Goal: Task Accomplishment & Management: Complete application form

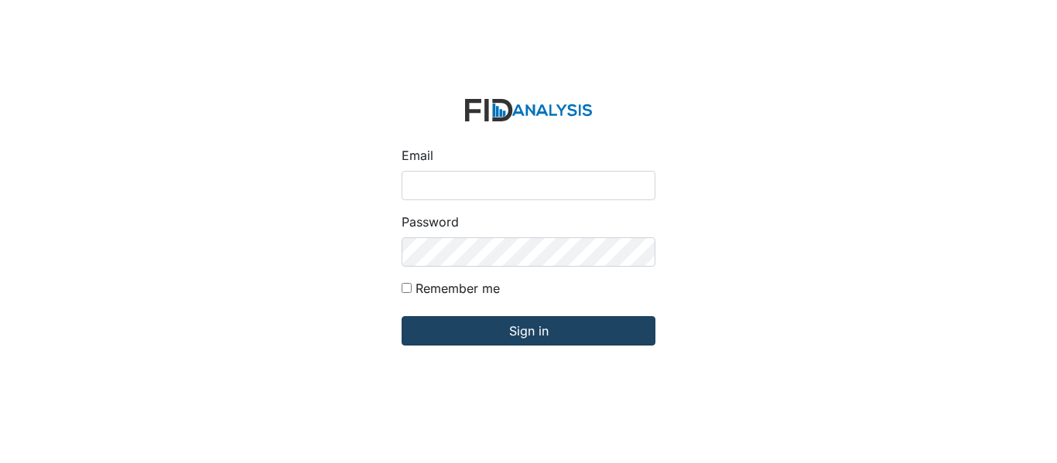
type input "[EMAIL_ADDRESS][PERSON_NAME][DOMAIN_NAME]"
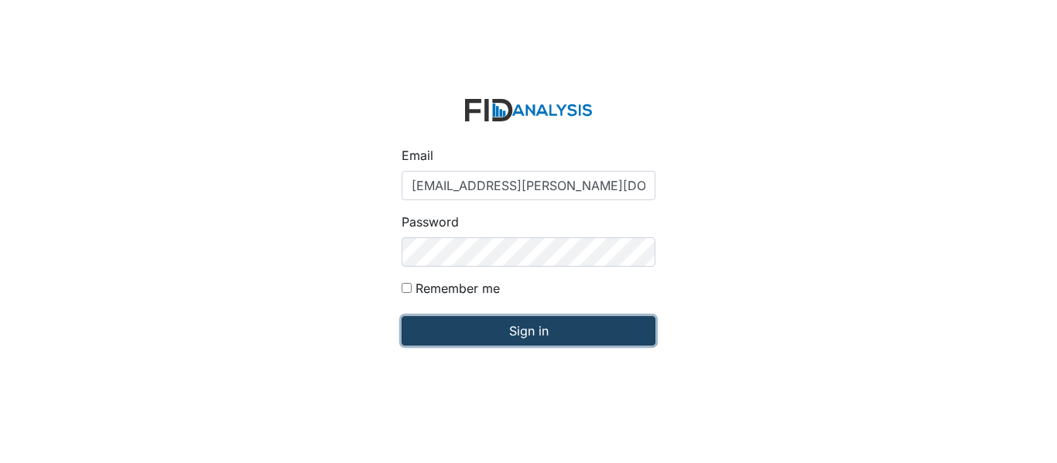
click at [498, 332] on input "Sign in" at bounding box center [529, 330] width 254 height 29
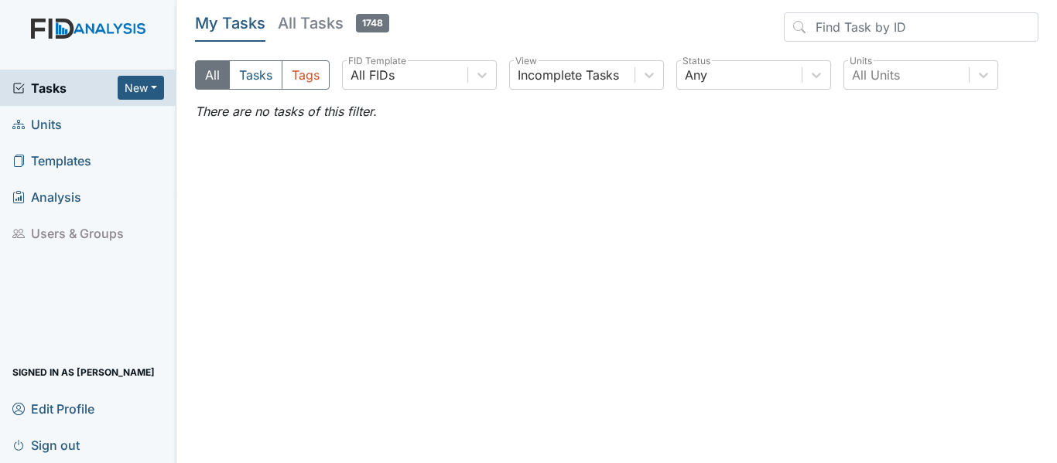
click at [52, 118] on span "Units" at bounding box center [37, 124] width 50 height 24
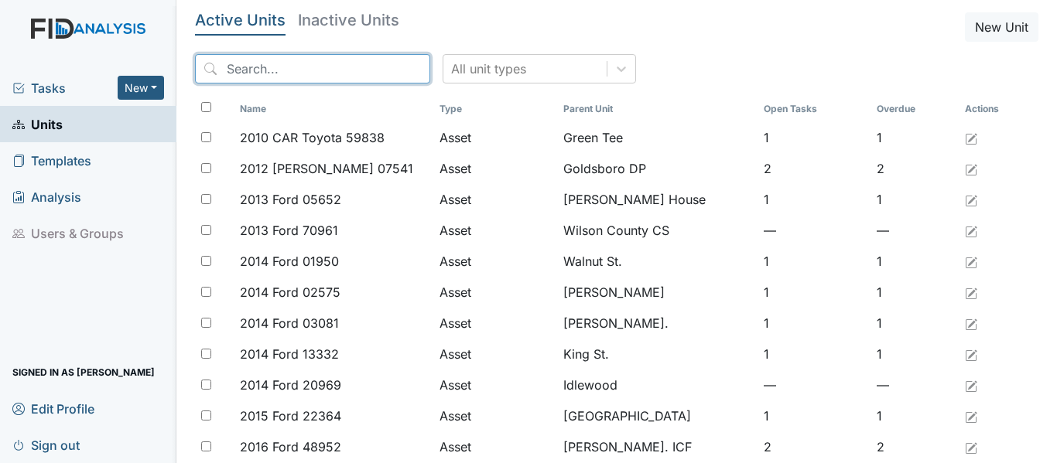
click at [380, 67] on input "search" at bounding box center [312, 68] width 235 height 29
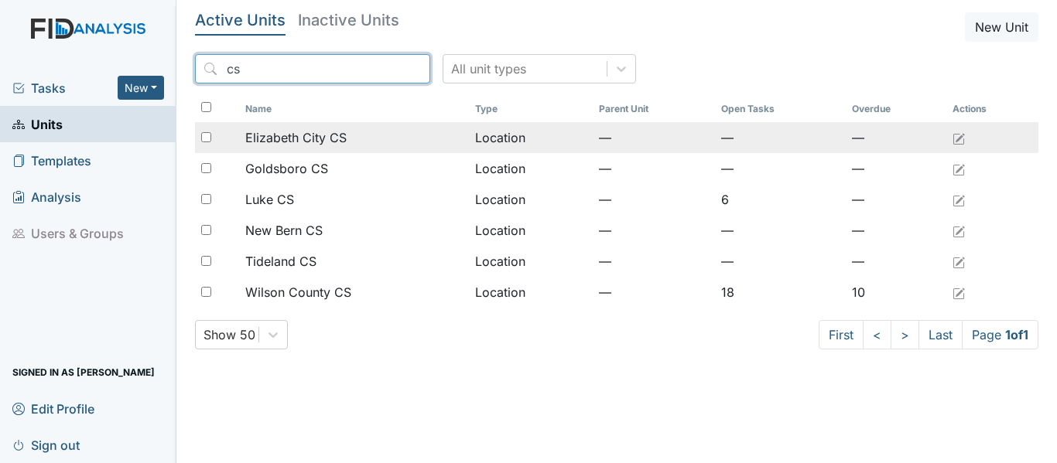
drag, startPoint x: 380, startPoint y: 67, endPoint x: 393, endPoint y: 132, distance: 65.5
click at [388, 104] on div "Active Units Inactive Units New Unit cs All unit types Name Type Parent Unit Op…" at bounding box center [616, 187] width 843 height 350
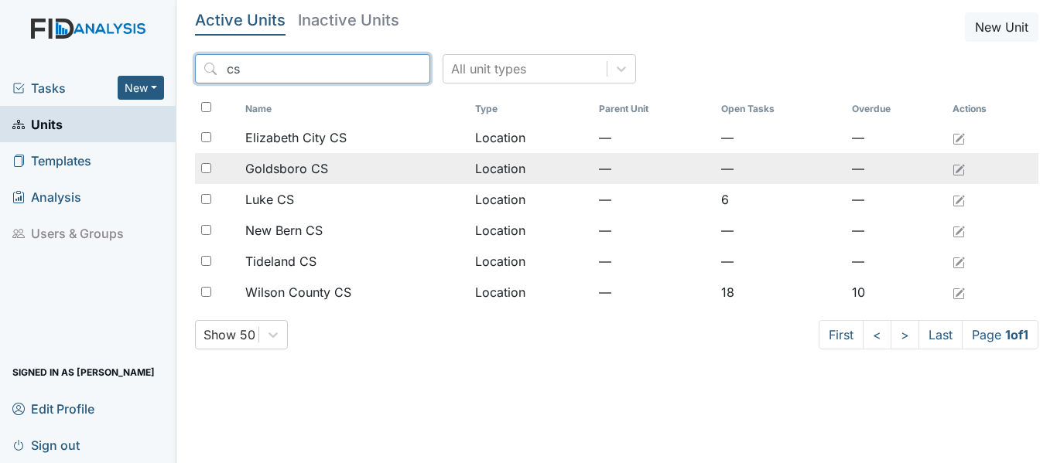
type input "cs"
click at [305, 167] on span "Goldsboro CS" at bounding box center [286, 168] width 83 height 19
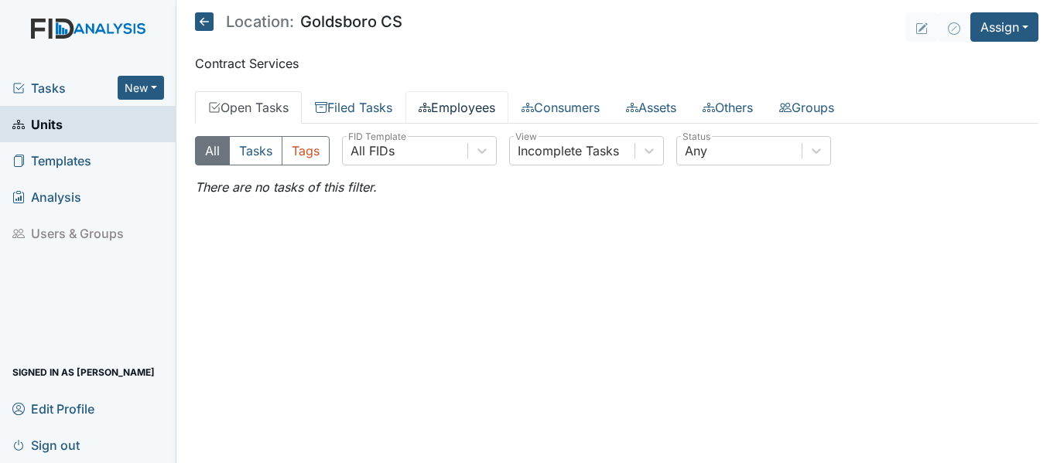
click at [450, 105] on link "Employees" at bounding box center [456, 107] width 103 height 32
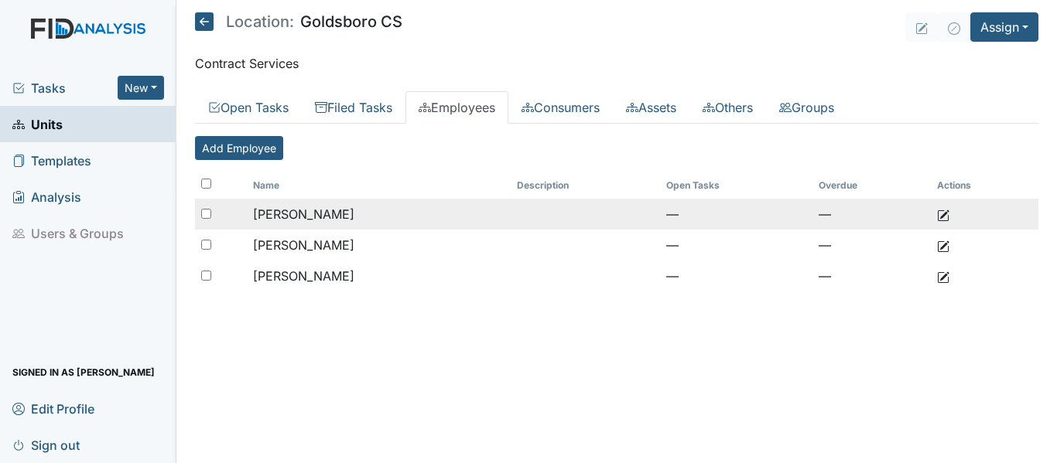
click at [206, 214] on input "checkbox" at bounding box center [206, 214] width 10 height 10
checkbox input "true"
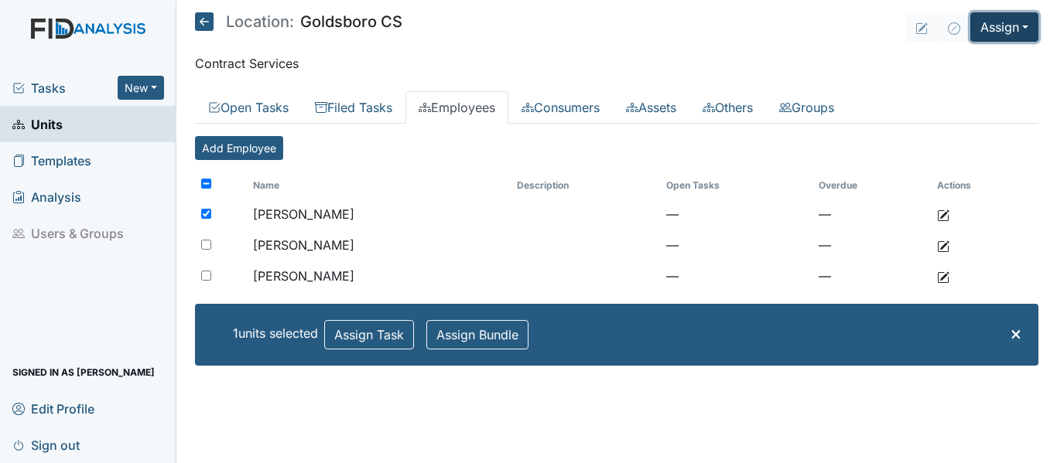
click at [997, 19] on button "Assign" at bounding box center [1004, 26] width 68 height 29
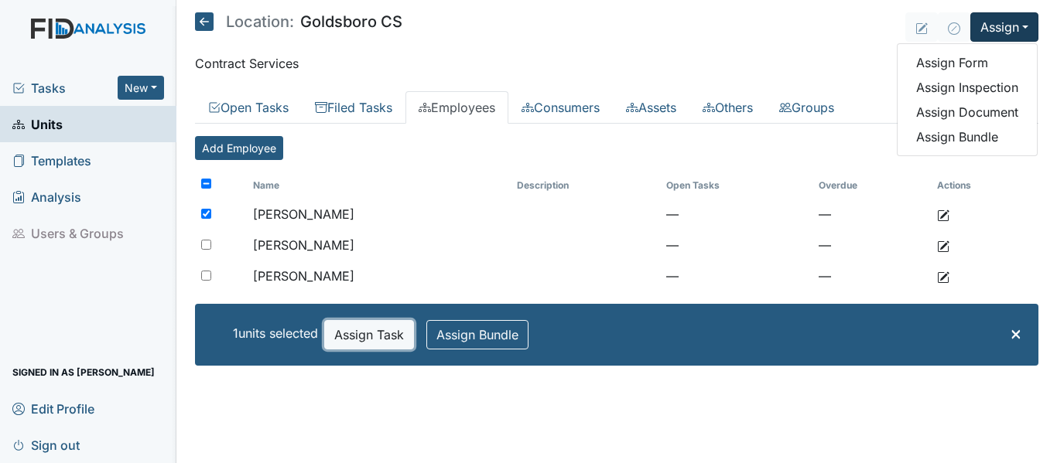
click at [359, 336] on button "Assign Task" at bounding box center [369, 334] width 90 height 29
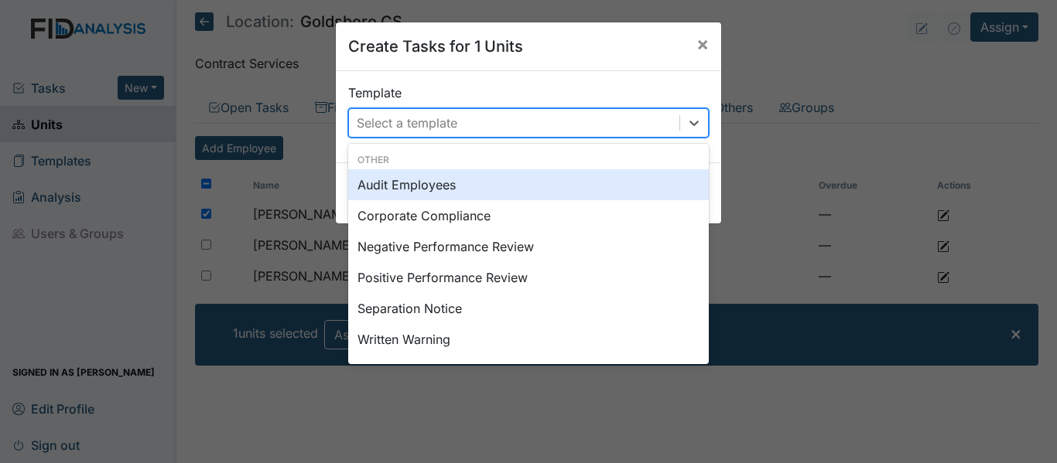
click at [540, 128] on div "Select a template" at bounding box center [514, 123] width 330 height 28
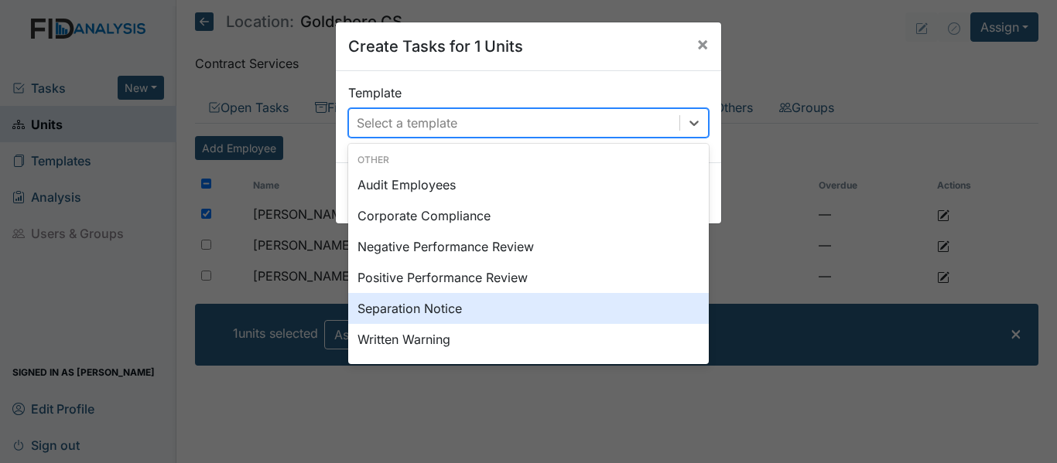
click at [446, 312] on div "Separation Notice" at bounding box center [528, 308] width 361 height 31
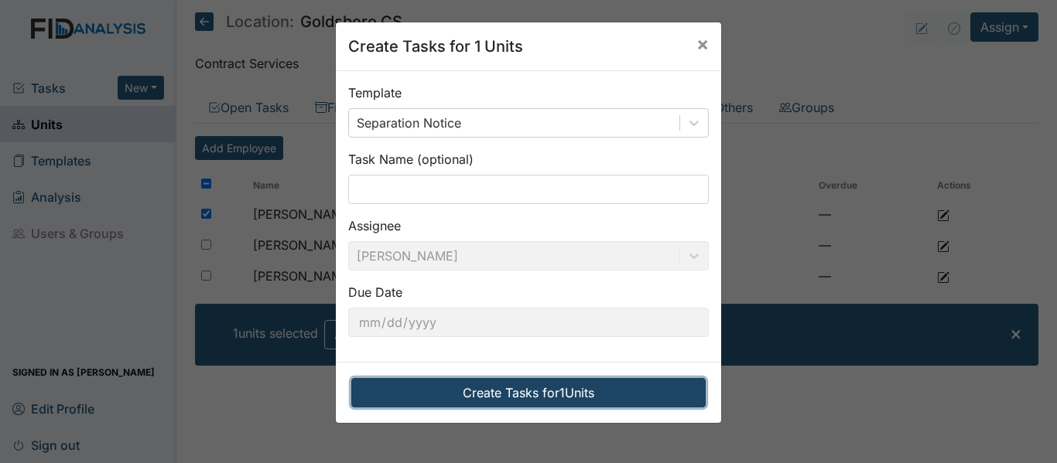
click at [503, 391] on button "Create Tasks for 1 Units" at bounding box center [528, 392] width 354 height 29
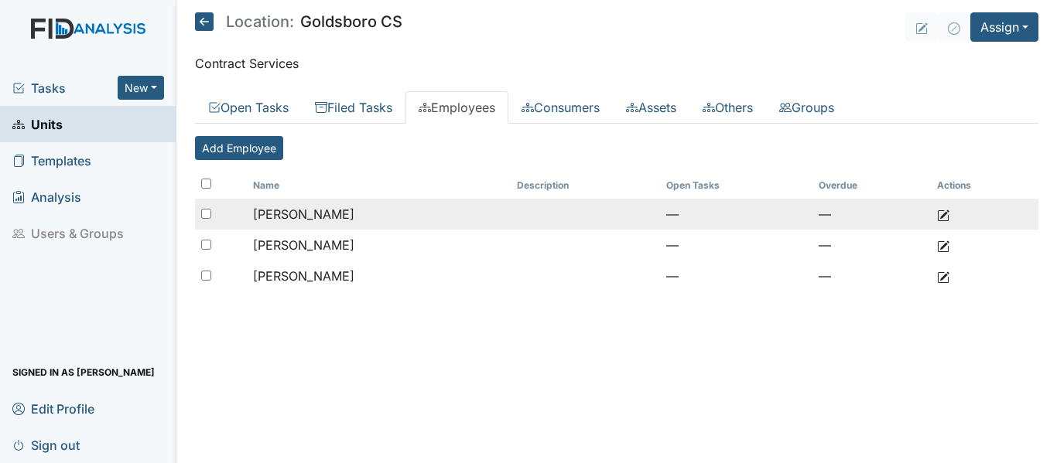
click at [207, 210] on input "checkbox" at bounding box center [206, 214] width 10 height 10
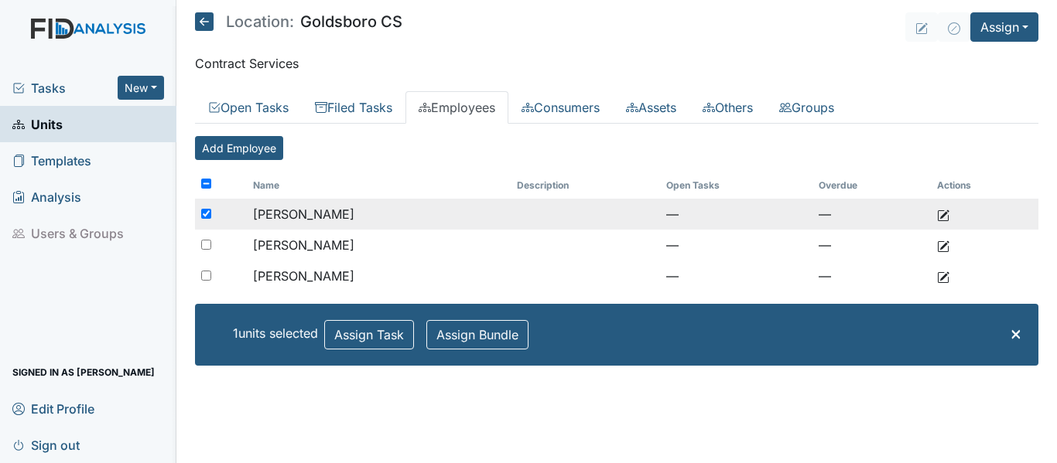
click at [212, 210] on div at bounding box center [221, 214] width 52 height 31
checkbox input "false"
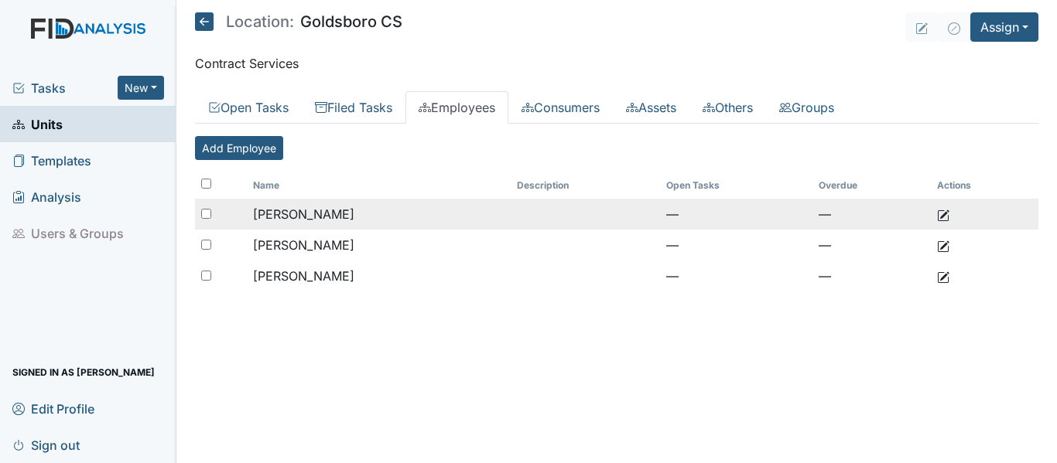
click at [285, 210] on span "[PERSON_NAME]" at bounding box center [303, 214] width 101 height 15
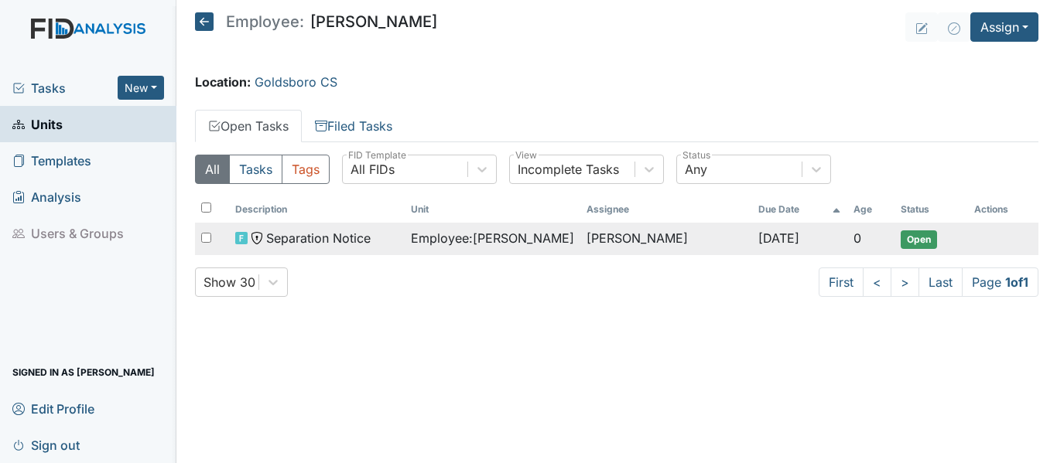
click at [208, 234] on input "checkbox" at bounding box center [206, 238] width 10 height 10
checkbox input "true"
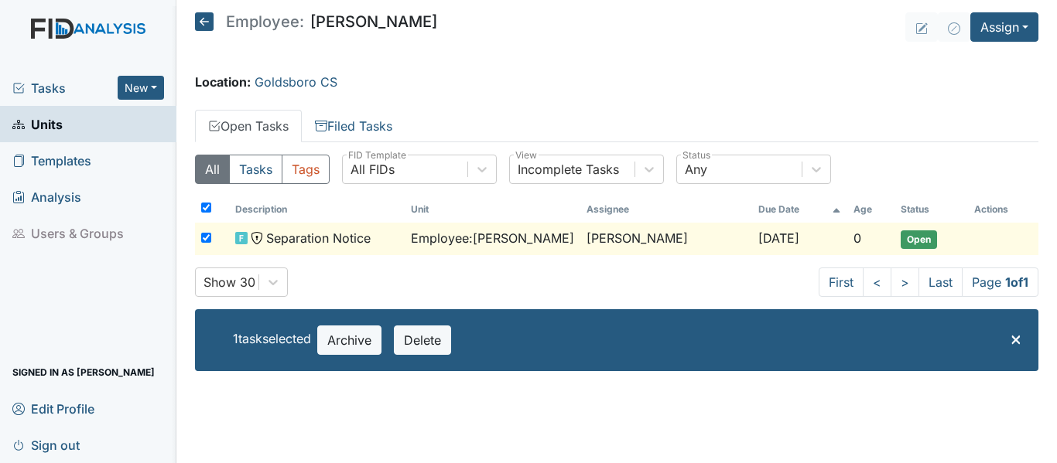
click at [203, 240] on input "checkbox" at bounding box center [206, 238] width 10 height 10
checkbox input "false"
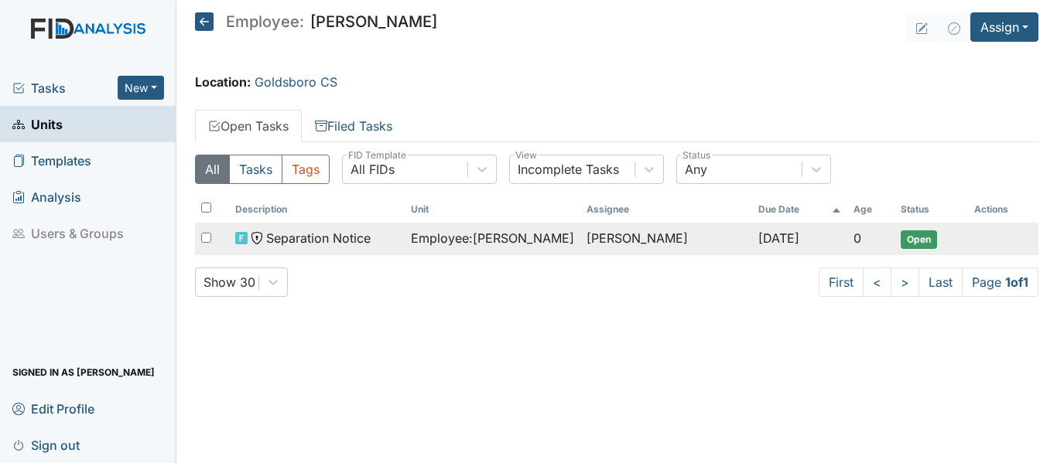
click at [913, 232] on span "Open" at bounding box center [919, 240] width 36 height 19
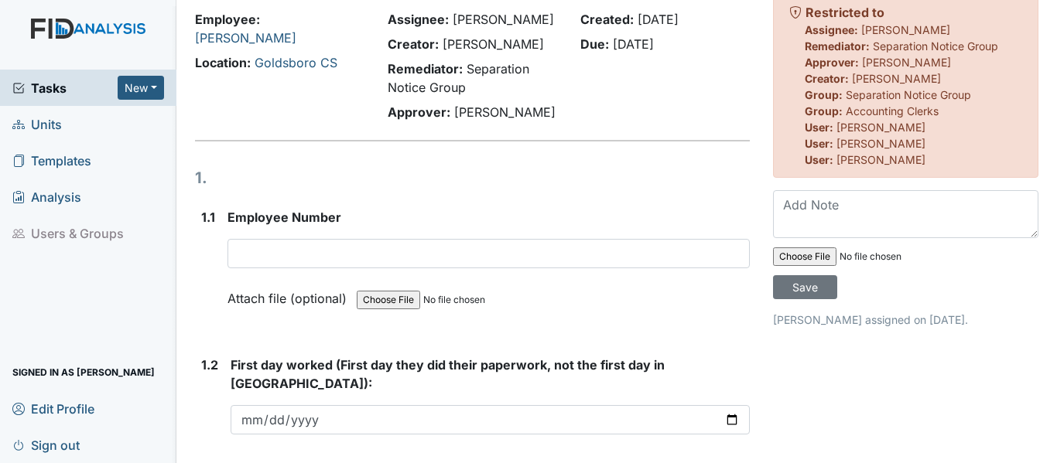
scroll to position [155, 0]
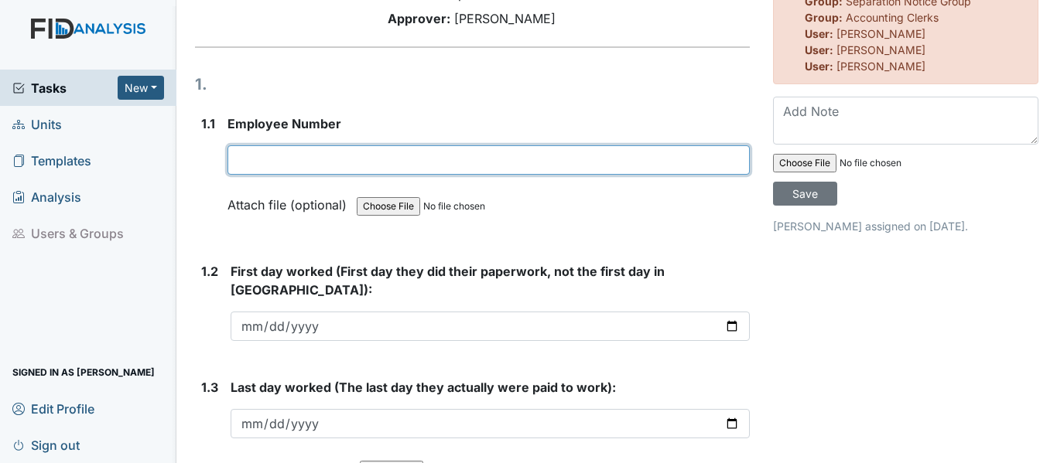
click at [504, 175] on input "text" at bounding box center [488, 159] width 522 height 29
type input "40020"
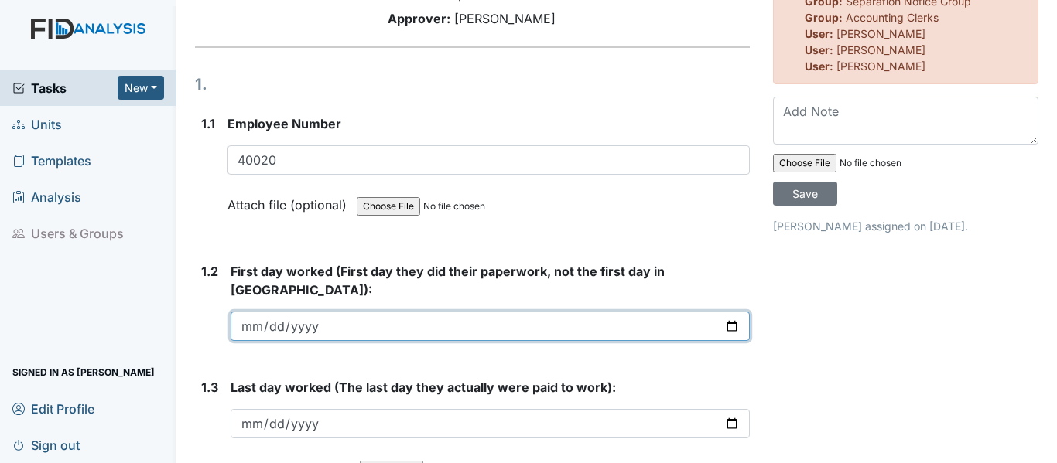
click at [261, 325] on input "date" at bounding box center [490, 326] width 519 height 29
type input "0201-09-12"
click at [261, 325] on input "date" at bounding box center [490, 326] width 519 height 29
type input "2012-09-03"
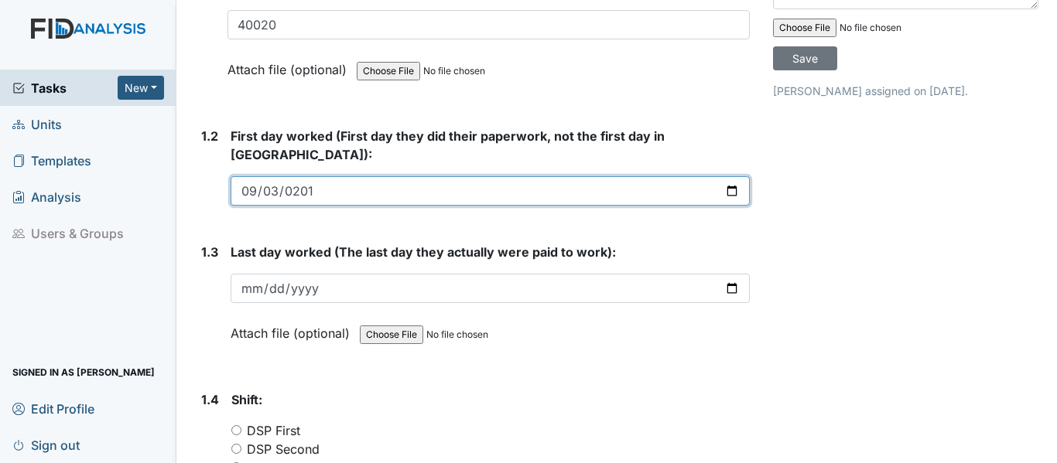
scroll to position [309, 0]
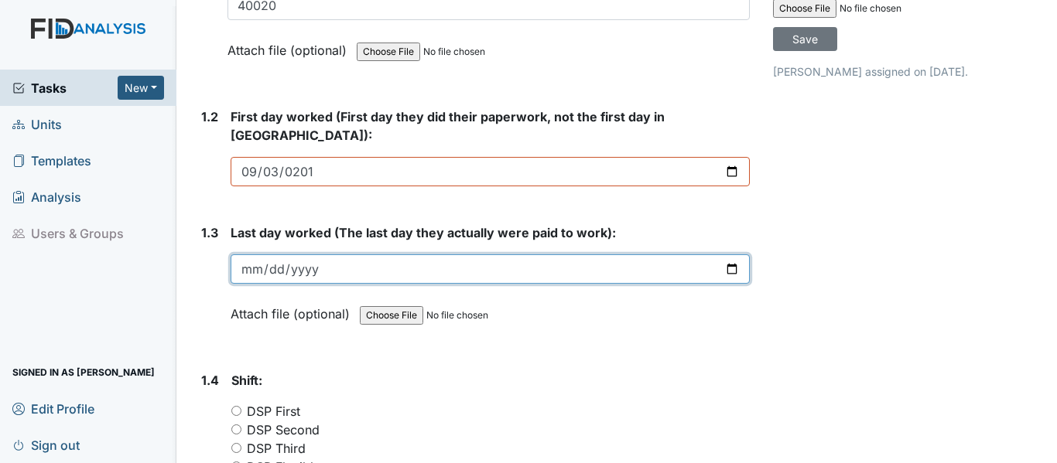
click at [255, 265] on input "date" at bounding box center [490, 269] width 519 height 29
type input "2025-05-30"
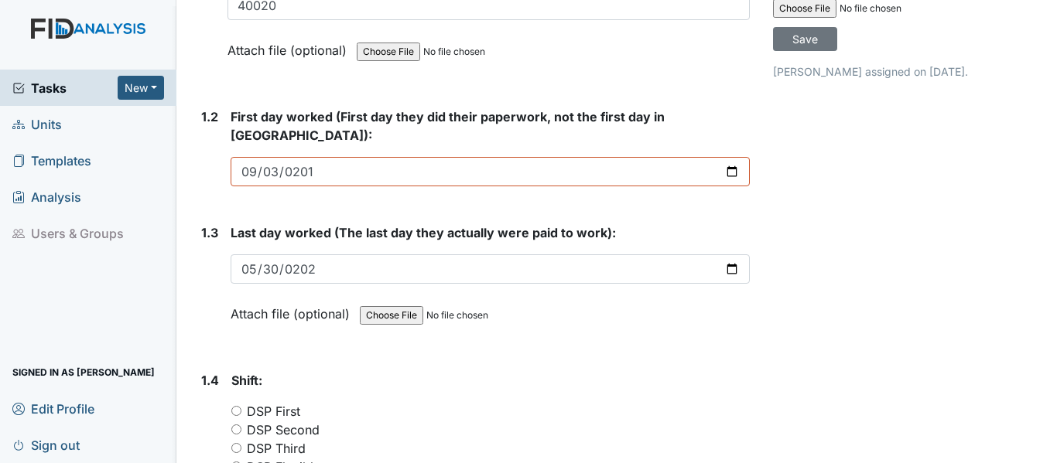
click at [535, 386] on strong "Shift:" at bounding box center [490, 380] width 518 height 19
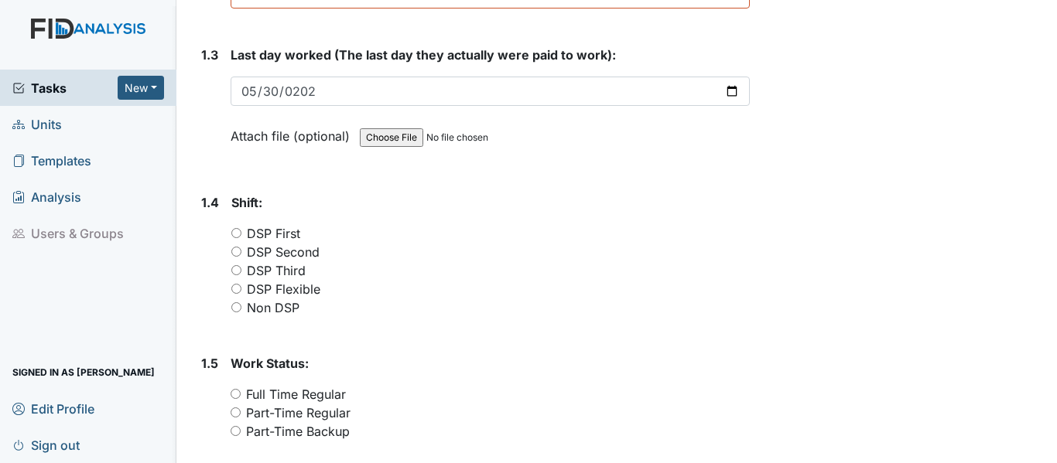
scroll to position [542, 0]
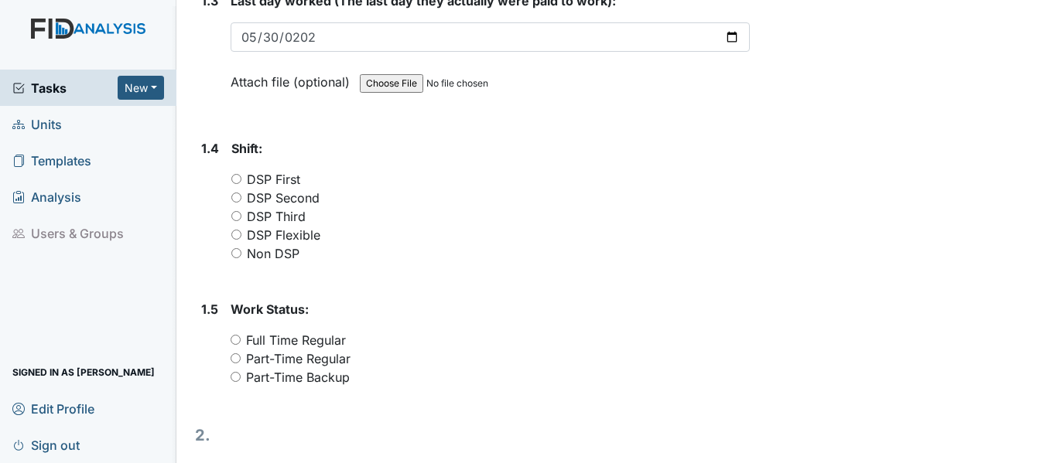
click at [238, 199] on input "DSP Second" at bounding box center [236, 198] width 10 height 10
radio input "true"
click at [237, 357] on input "Part-Time Regular" at bounding box center [236, 359] width 10 height 10
radio input "true"
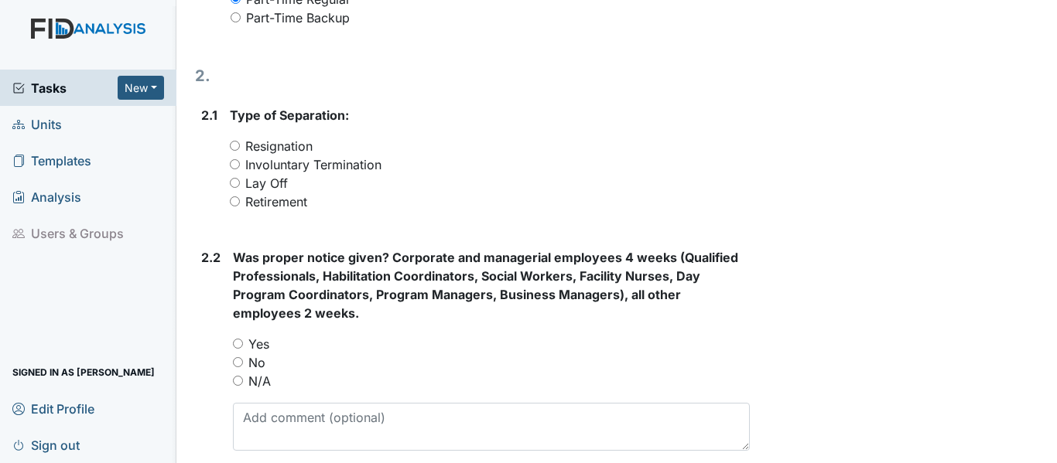
scroll to position [928, 0]
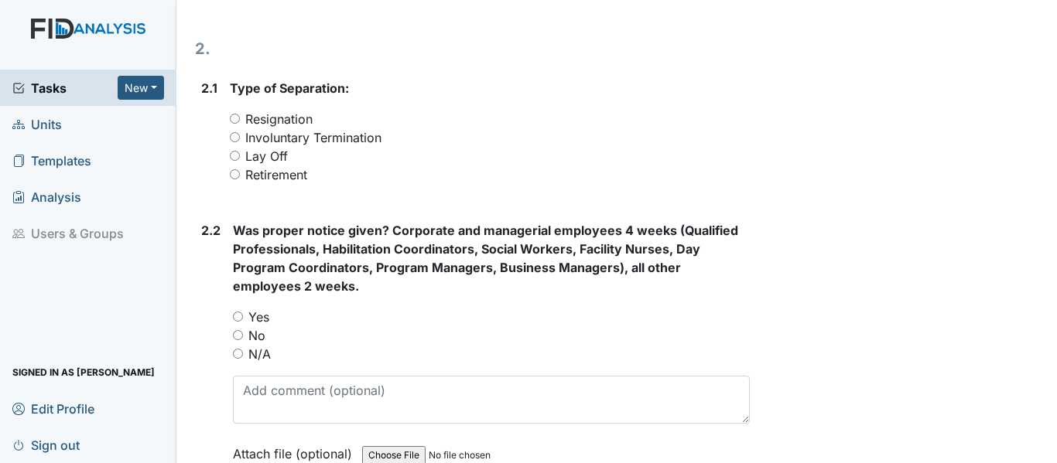
click at [234, 121] on input "Resignation" at bounding box center [235, 119] width 10 height 10
radio input "true"
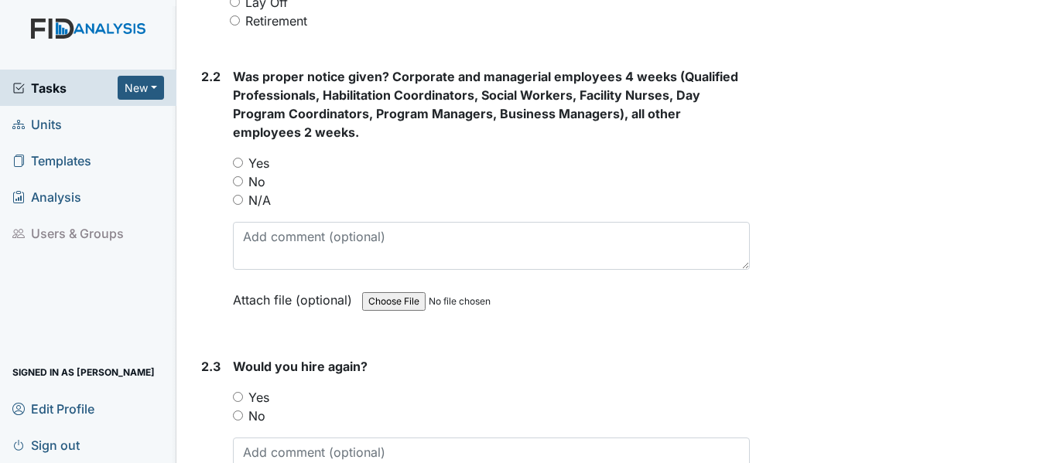
scroll to position [1083, 0]
click at [237, 164] on input "Yes" at bounding box center [238, 162] width 10 height 10
radio input "true"
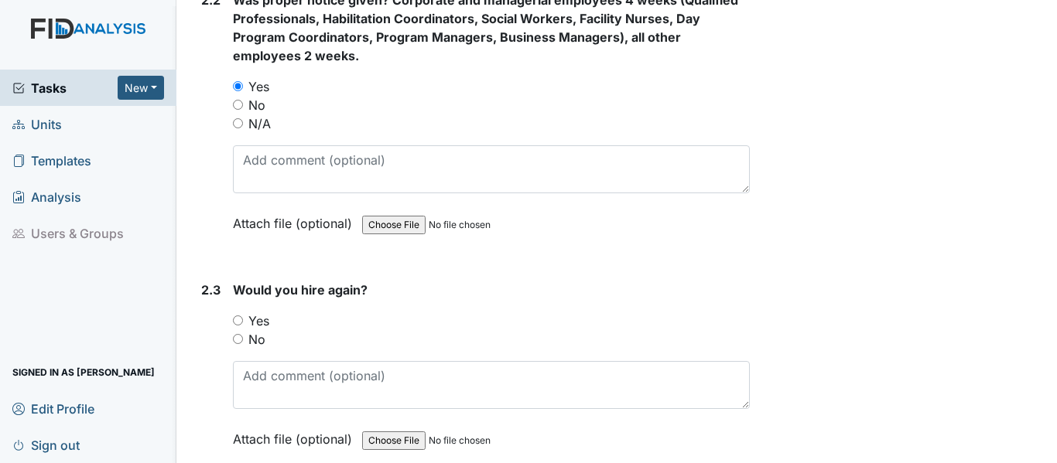
scroll to position [1315, 0]
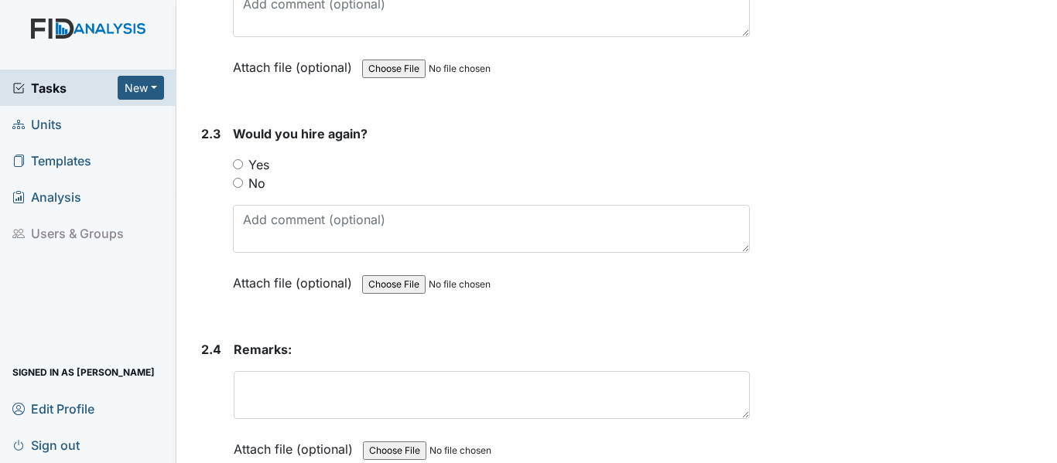
click at [239, 164] on input "Yes" at bounding box center [238, 164] width 10 height 10
radio input "true"
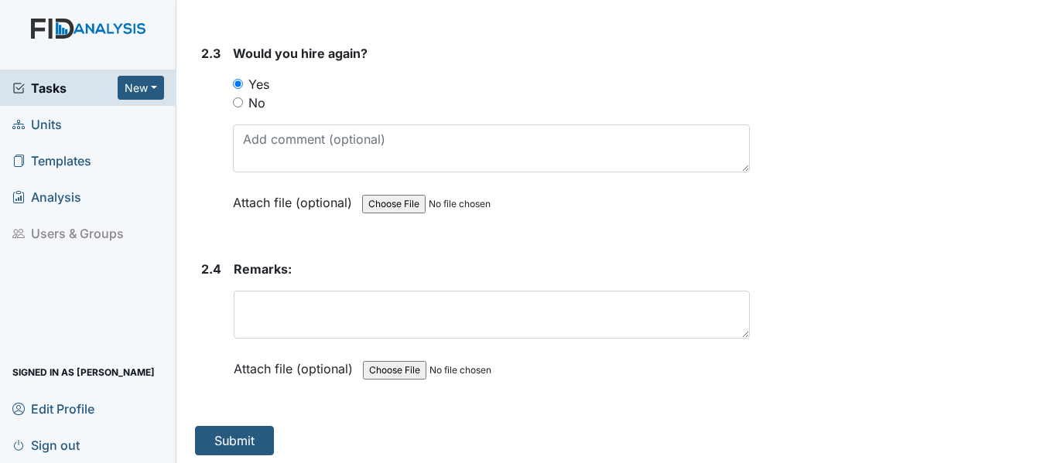
scroll to position [1400, 0]
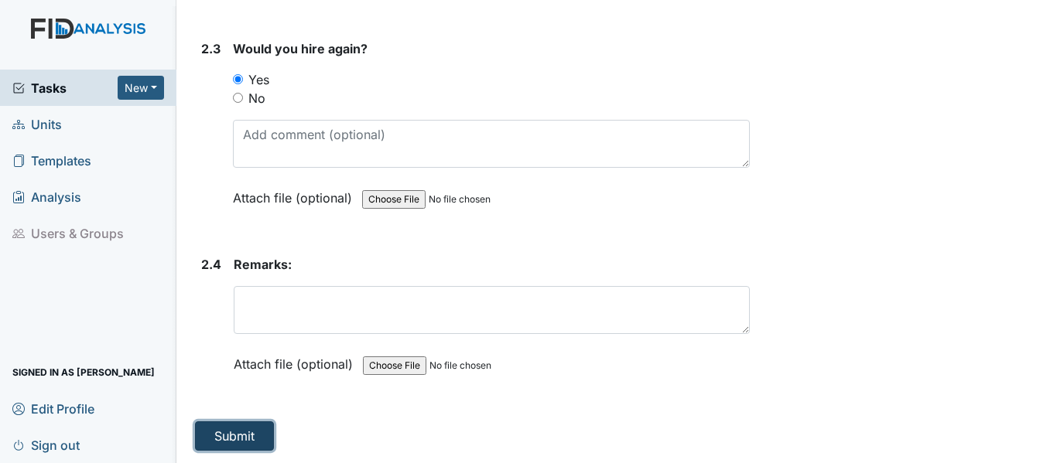
click at [228, 432] on button "Submit" at bounding box center [234, 436] width 79 height 29
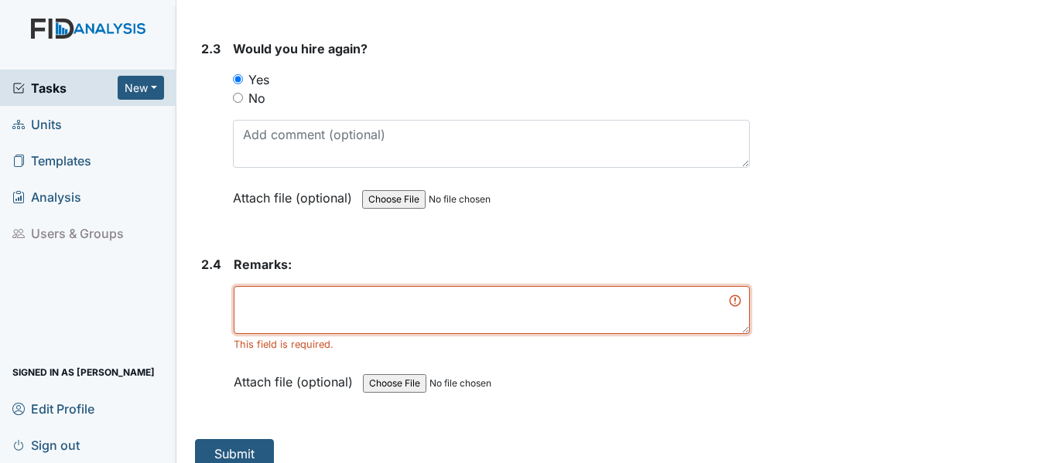
click at [354, 301] on textarea at bounding box center [492, 310] width 516 height 48
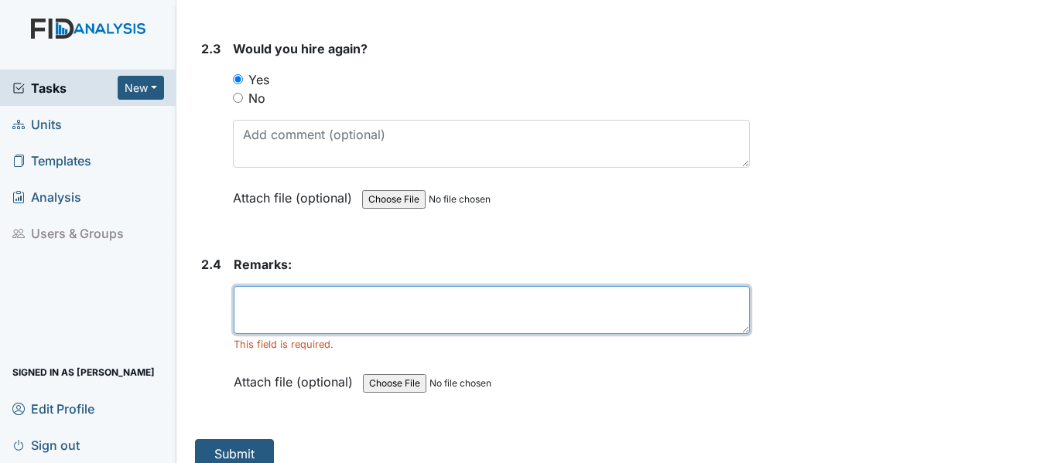
click at [360, 309] on textarea at bounding box center [492, 310] width 516 height 48
click at [364, 313] on textarea "Ida was a very dependable staff. She lost her indiviua" at bounding box center [492, 310] width 516 height 48
click at [561, 306] on textarea "Ida was a very dependable staff. She lost her indiviua" at bounding box center [492, 310] width 516 height 48
drag, startPoint x: 505, startPoint y: 306, endPoint x: 490, endPoint y: 304, distance: 15.6
click at [490, 304] on textarea "Ida was a very dependable staff. She lost her indiviua" at bounding box center [492, 310] width 516 height 48
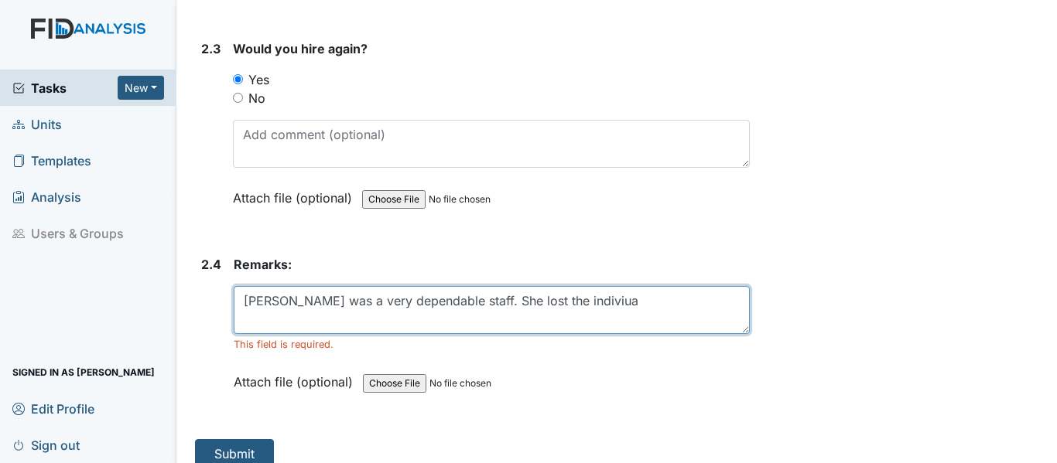
click at [562, 297] on textarea "Ida was a very dependable staff. She lost the indiviua" at bounding box center [492, 310] width 516 height 48
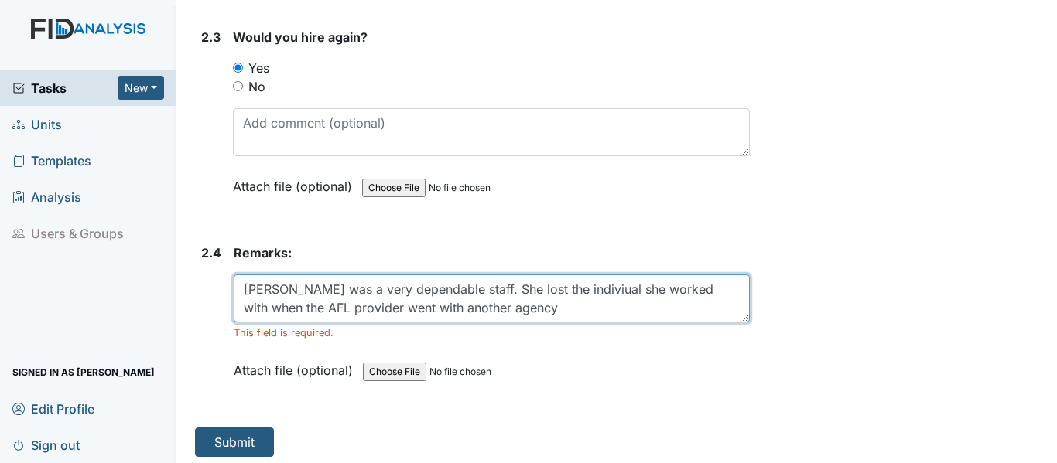
scroll to position [1418, 0]
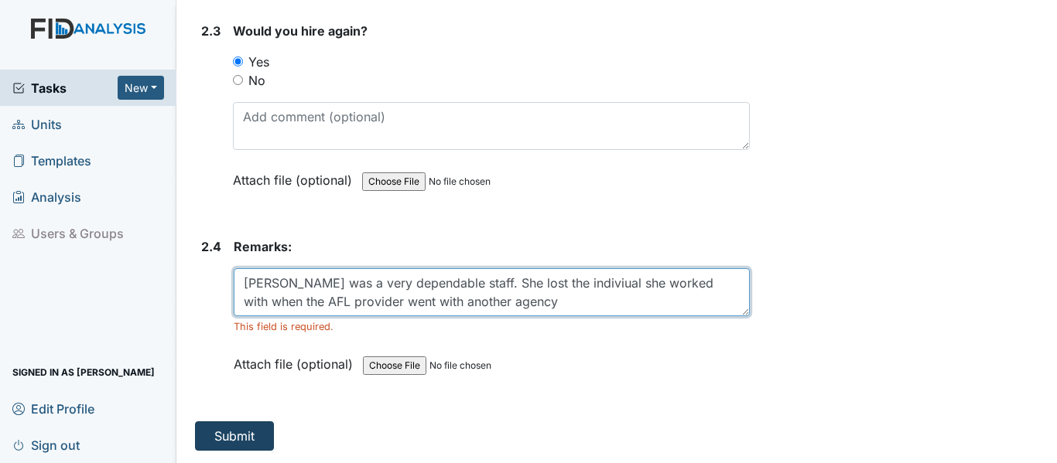
type textarea "Ida was a very dependable staff. She lost the indiviual she worked with when th…"
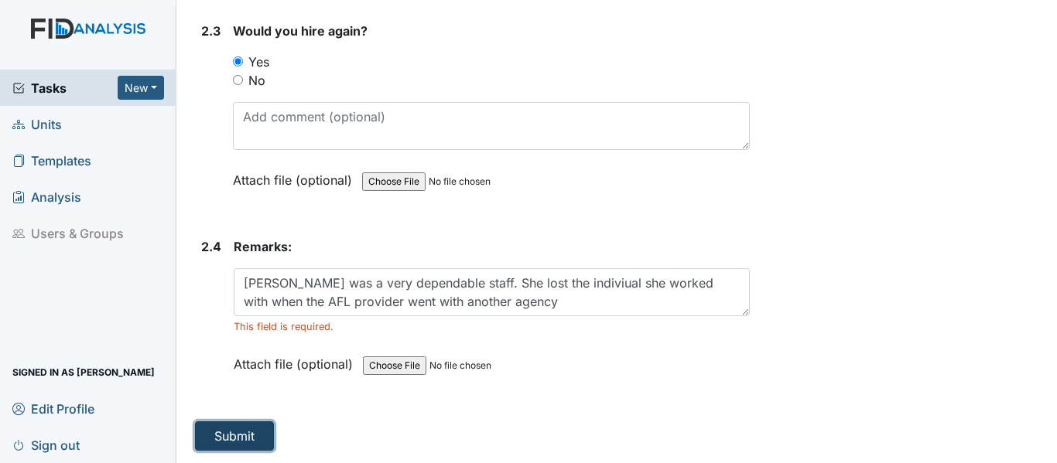
click at [234, 435] on button "Submit" at bounding box center [234, 436] width 79 height 29
